Goal: Task Accomplishment & Management: Manage account settings

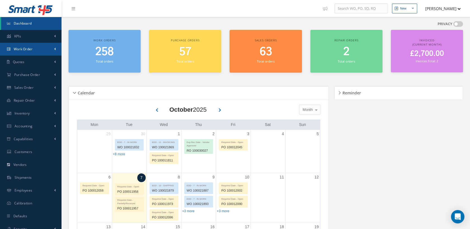
click at [22, 48] on span "Work Order" at bounding box center [23, 49] width 19 height 5
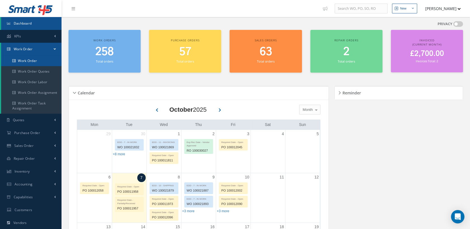
click at [31, 59] on link "Work Order" at bounding box center [31, 61] width 60 height 11
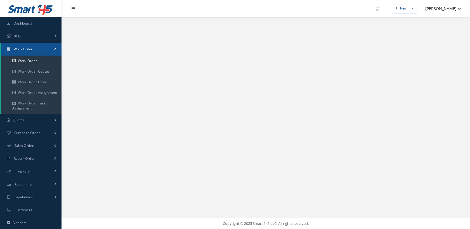
select select "25"
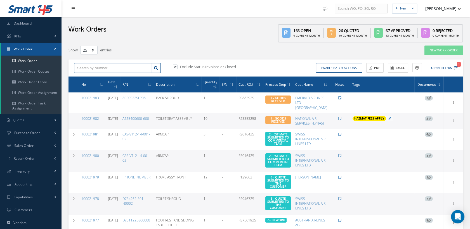
click at [93, 66] on input "text" at bounding box center [112, 68] width 77 height 10
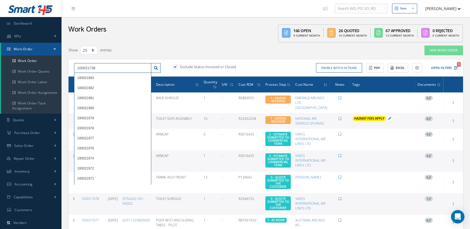
type input "100021738"
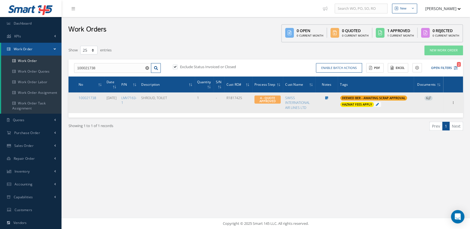
click at [379, 104] on icon at bounding box center [377, 104] width 3 height 3
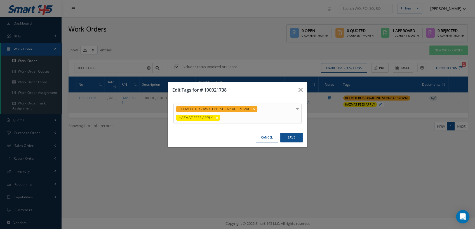
click at [295, 108] on div at bounding box center [297, 108] width 8 height 9
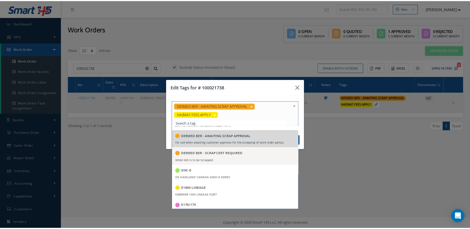
scroll to position [311, 0]
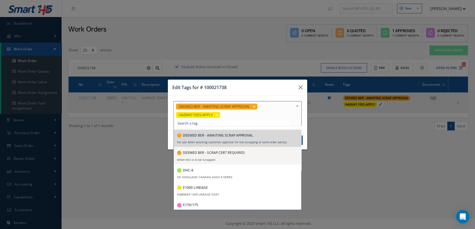
click at [217, 153] on h5 "DEEMED BER - SCRAP CERT REQUIRED" at bounding box center [214, 153] width 62 height 4
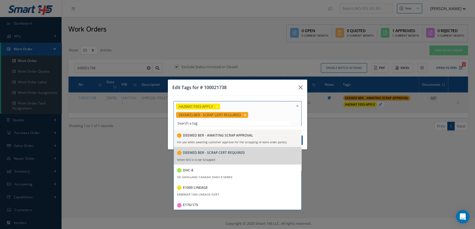
click at [252, 101] on div "HAZMAT FEES APPLY DEEMED BER - SCRAP CERT REQUIRED 21G ORDER For use on 21G Ord…" at bounding box center [237, 113] width 139 height 35
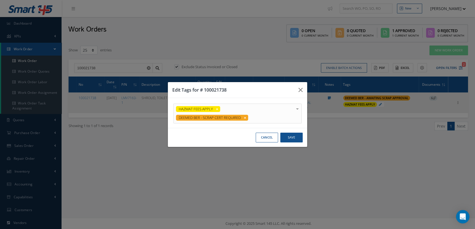
click at [256, 85] on div "Edit Tags for # 100021738" at bounding box center [237, 90] width 139 height 16
click at [294, 137] on button "Save" at bounding box center [291, 138] width 22 height 10
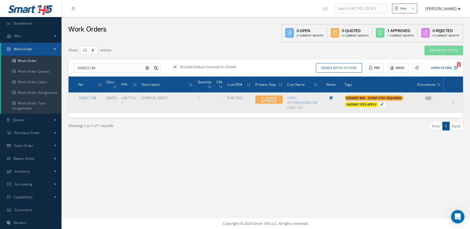
click at [87, 98] on link "100021738" at bounding box center [88, 98] width 18 height 5
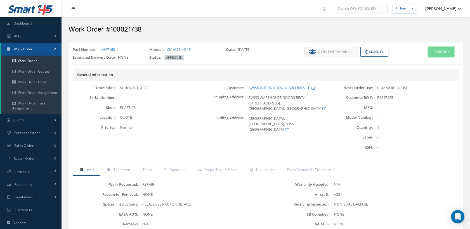
click at [436, 53] on button "Actions" at bounding box center [442, 52] width 26 height 10
click at [417, 63] on icon at bounding box center [417, 62] width 4 height 3
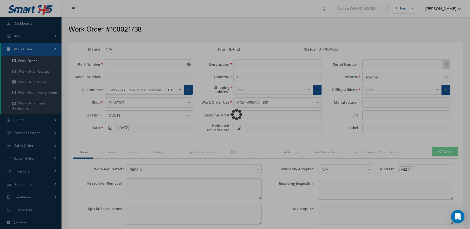
type input "LMV7163-1"
type input "[DATE]"
type input "SHROUD, TOILET"
type input "R1817425"
type textarea "NONE"
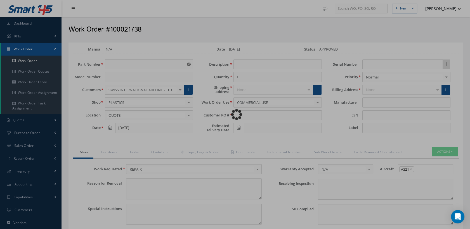
type textarea "PLEASE SEE R.O. FOR DETAILS"
type input "NONE"
type textarea "NO VISUAL DAMAGE"
type textarea "NONE"
type input "NONE"
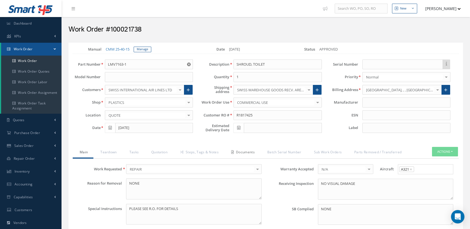
click at [244, 151] on link "Documents" at bounding box center [242, 153] width 36 height 12
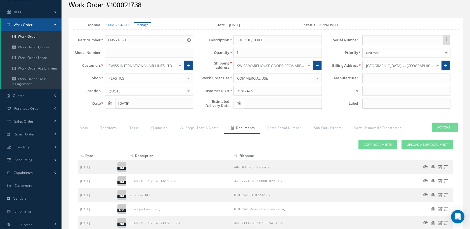
scroll to position [62, 0]
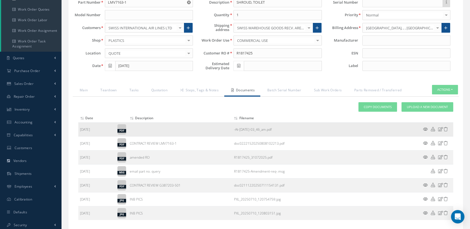
click at [441, 128] on icon at bounding box center [440, 129] width 5 height 4
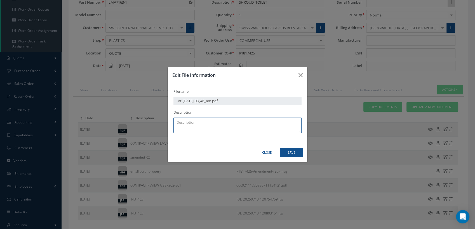
click at [199, 127] on textarea at bounding box center [237, 125] width 128 height 15
type textarea "s"
type textarea "SCRAP APPROVAL"
click at [294, 149] on button "Save" at bounding box center [291, 153] width 22 height 10
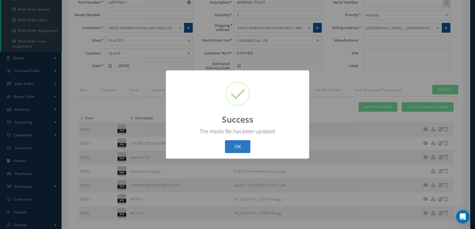
click at [245, 143] on button "OK" at bounding box center [237, 146] width 25 height 13
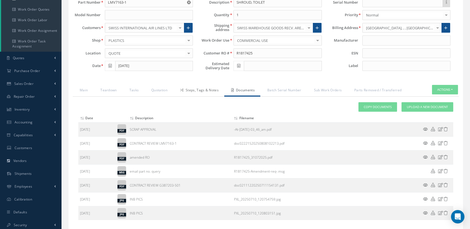
click at [194, 90] on link "Steps, Tags & Notes" at bounding box center [198, 91] width 51 height 12
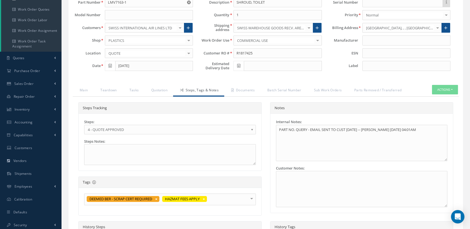
click at [166, 128] on span "4 - QUOTE APPROVED" at bounding box center [168, 129] width 161 height 7
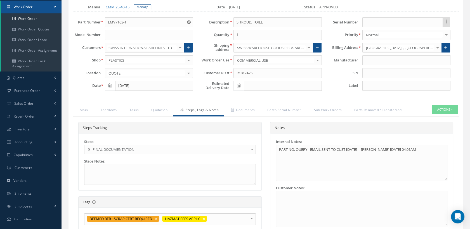
scroll to position [0, 0]
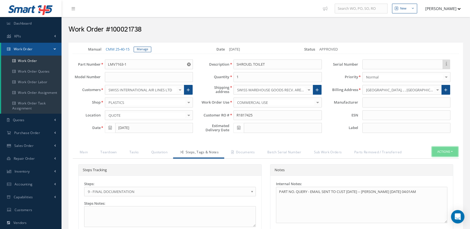
click at [433, 154] on button "Actions" at bounding box center [445, 152] width 26 height 10
click at [427, 169] on link "Close" at bounding box center [436, 169] width 45 height 8
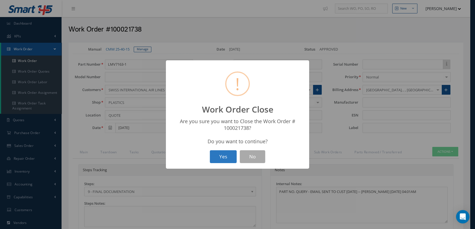
click at [225, 160] on button "Yes" at bounding box center [223, 156] width 27 height 13
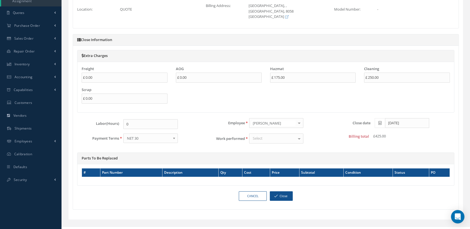
scroll to position [115, 0]
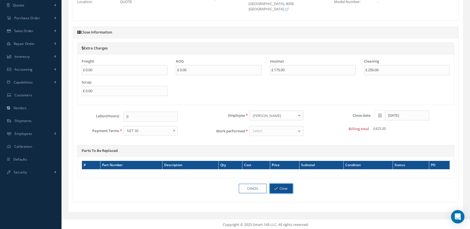
click at [285, 189] on button "Close" at bounding box center [281, 189] width 23 height 10
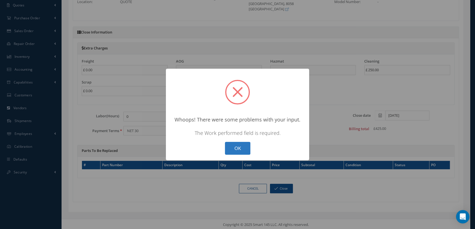
click at [243, 153] on button "OK" at bounding box center [237, 148] width 25 height 13
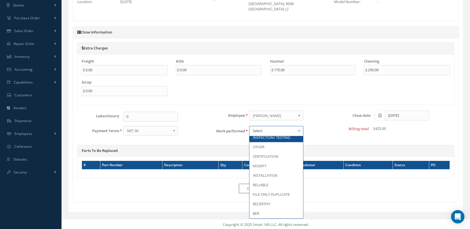
scroll to position [62, 0]
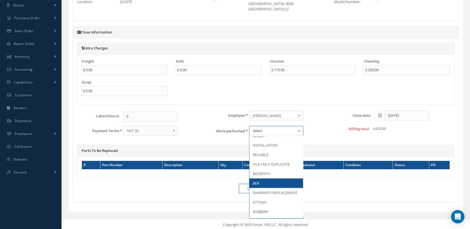
click at [263, 179] on span "BER" at bounding box center [277, 184] width 54 height 10
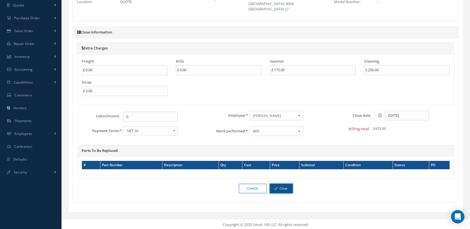
click at [280, 188] on button "Close" at bounding box center [281, 189] width 23 height 10
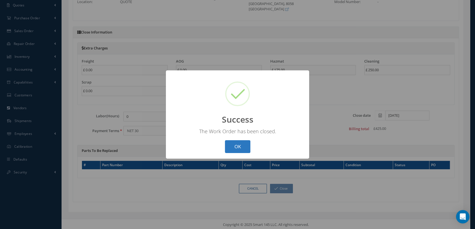
click at [233, 145] on button "OK" at bounding box center [237, 146] width 25 height 13
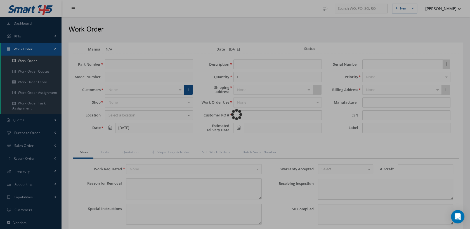
type input "LMV7163-1"
type input "[DATE]"
type input "SHROUD, TOILET"
type input "R1817425"
type textarea "NONE"
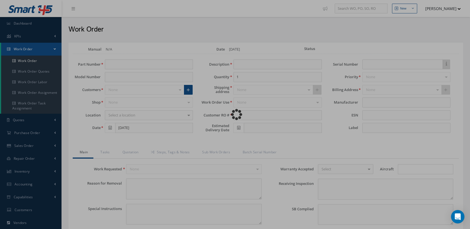
type textarea "PLEASE SEE R.O. FOR DETAILS"
type input "NONE"
type textarea "NO VISUAL DAMAGE"
type textarea "NONE"
type input "NONE"
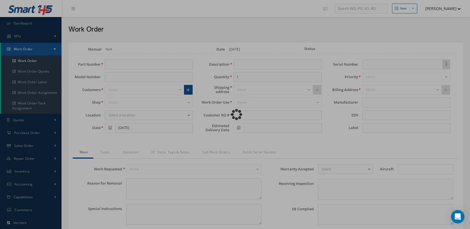
type input "[DATE]"
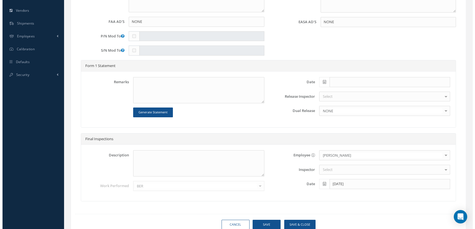
scroll to position [234, 0]
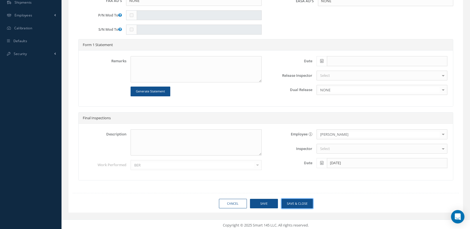
click at [297, 200] on button "Save & Close" at bounding box center [297, 204] width 31 height 10
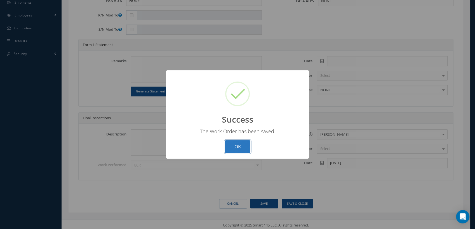
click at [239, 149] on button "OK" at bounding box center [237, 146] width 25 height 13
select select "25"
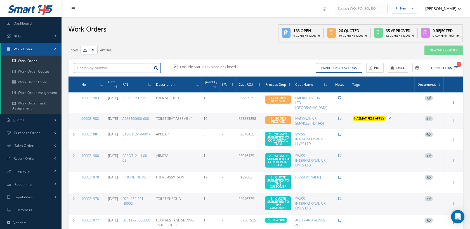
click at [136, 67] on input "text" at bounding box center [112, 68] width 77 height 10
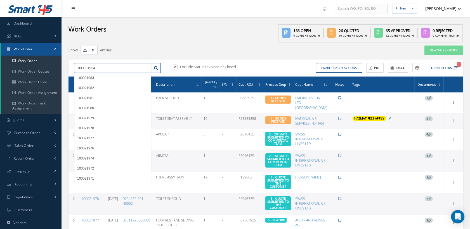
type input "100021964"
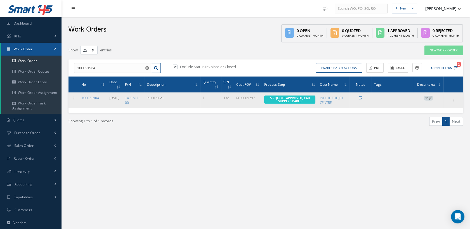
click at [92, 96] on link "100021964" at bounding box center [90, 98] width 18 height 5
